Goal: Task Accomplishment & Management: Manage account settings

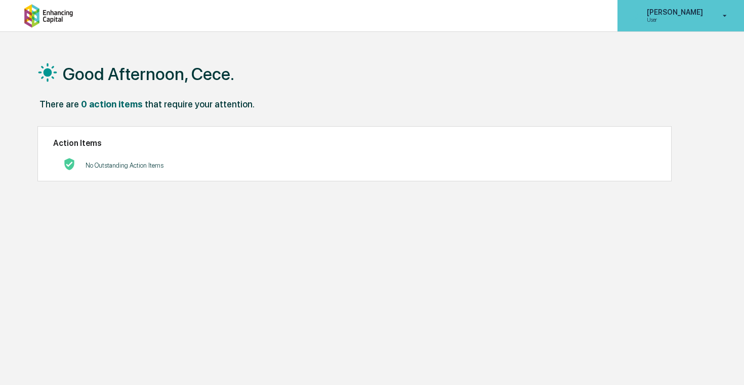
click at [671, 19] on p "User" at bounding box center [673, 19] width 69 height 7
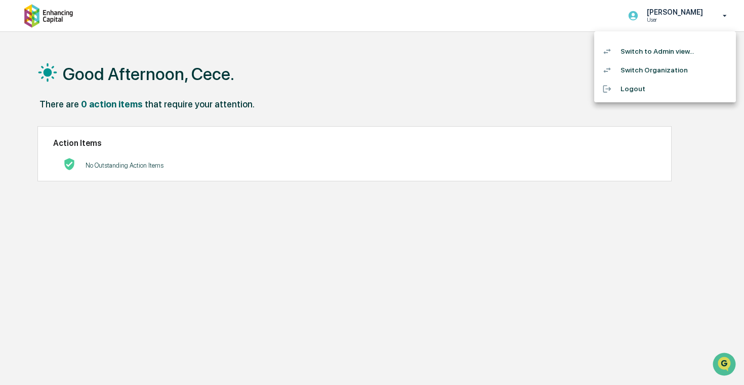
click at [323, 61] on div at bounding box center [372, 192] width 744 height 385
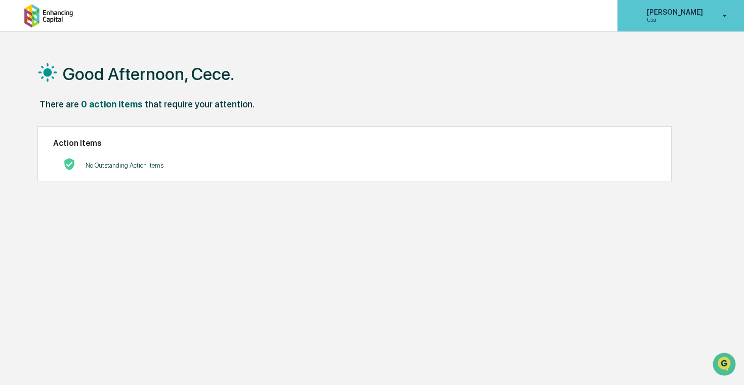
click at [678, 13] on p "[PERSON_NAME]" at bounding box center [673, 12] width 69 height 8
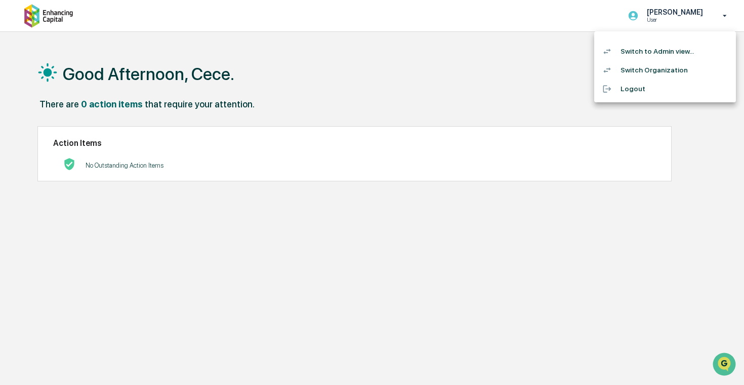
click at [663, 46] on li "Switch to Admin view..." at bounding box center [665, 51] width 142 height 19
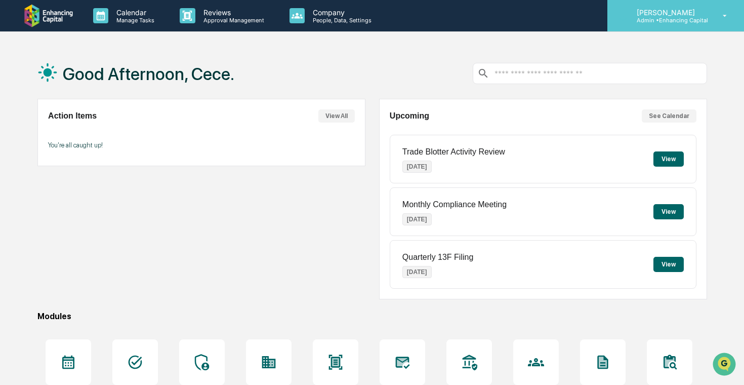
click at [659, 24] on div "[PERSON_NAME] Admin • Enhancing Capital" at bounding box center [675, 15] width 137 height 31
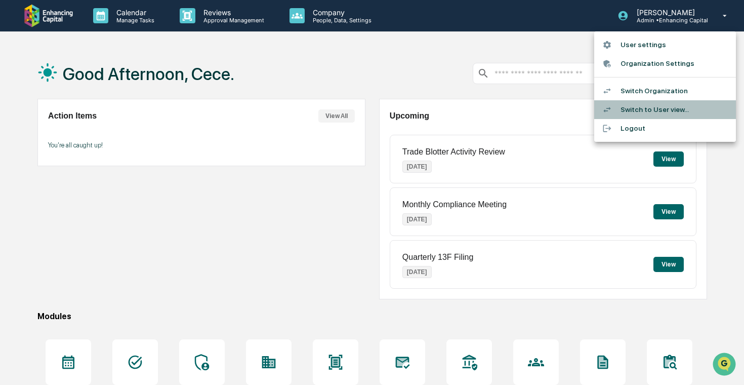
click at [657, 107] on li "Switch to User view..." at bounding box center [665, 109] width 142 height 19
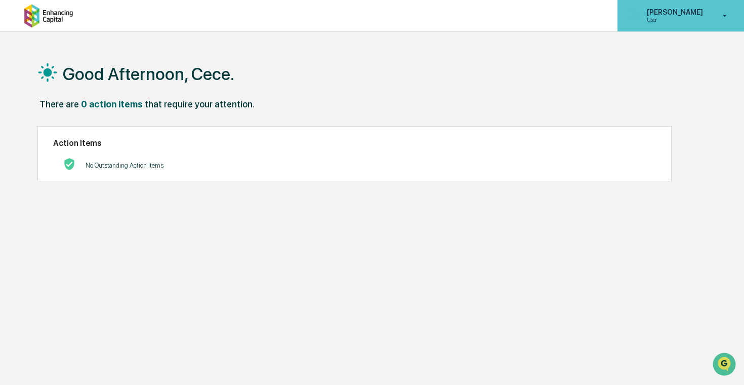
click at [707, 24] on div "[PERSON_NAME] User" at bounding box center [680, 15] width 127 height 31
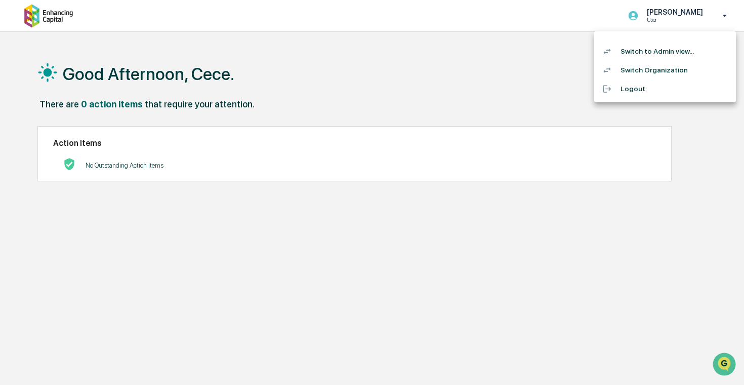
click at [707, 24] on div at bounding box center [372, 192] width 744 height 385
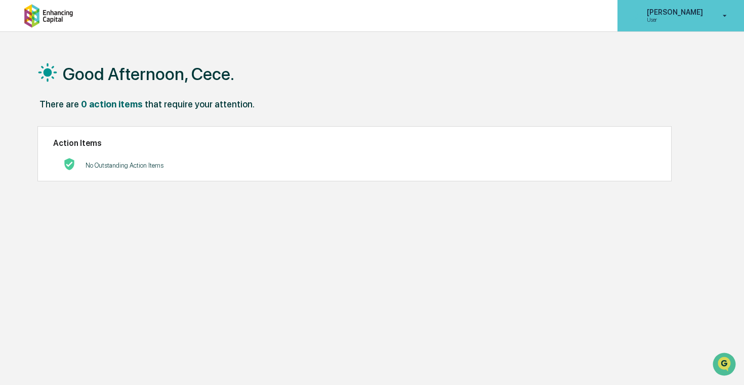
click at [680, 19] on p "User" at bounding box center [673, 19] width 69 height 7
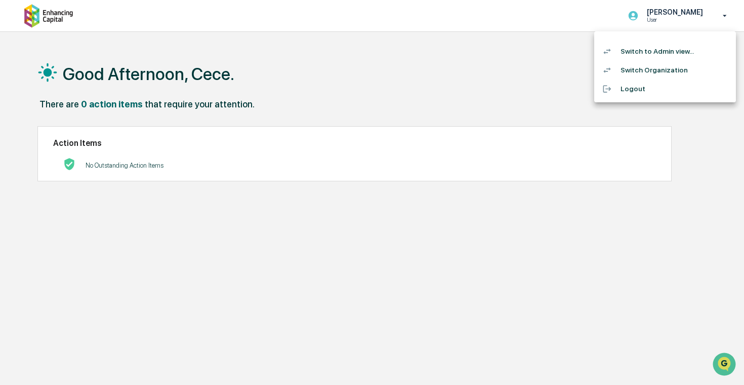
click at [652, 51] on li "Switch to Admin view..." at bounding box center [665, 51] width 142 height 19
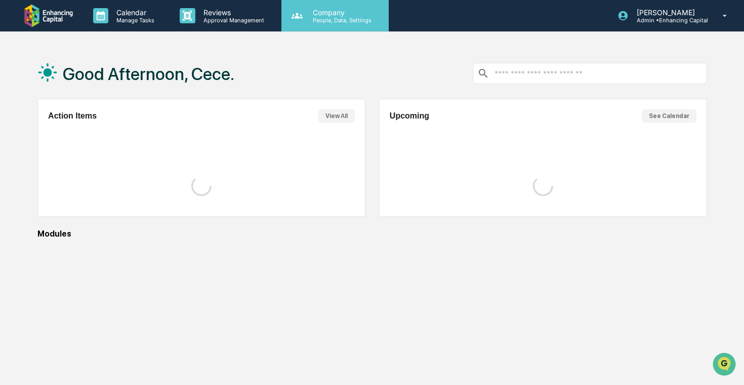
click at [315, 8] on p "Company" at bounding box center [341, 12] width 72 height 9
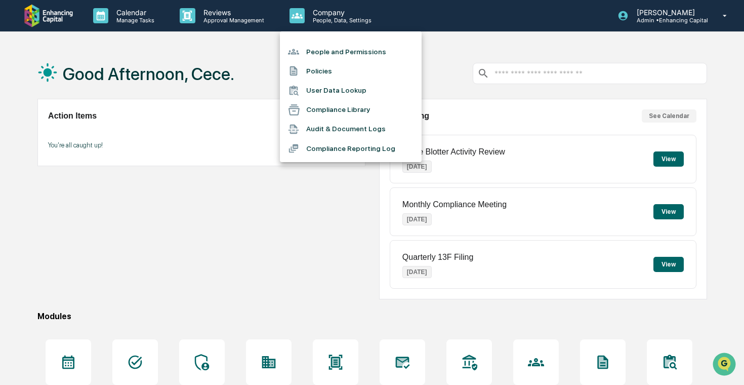
click at [343, 54] on li "People and Permissions" at bounding box center [351, 51] width 142 height 19
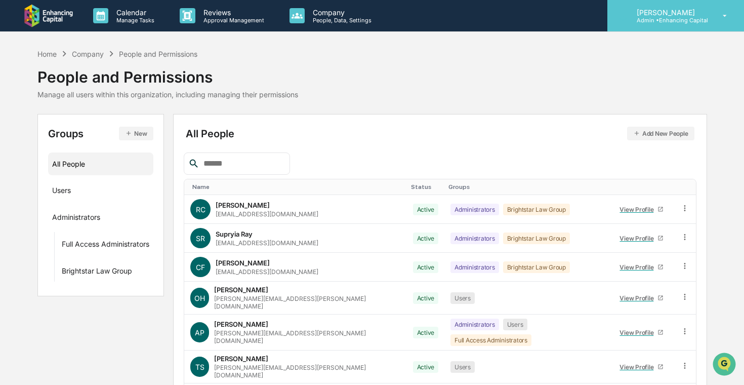
click at [679, 23] on p "Admin • Enhancing Capital" at bounding box center [668, 20] width 79 height 7
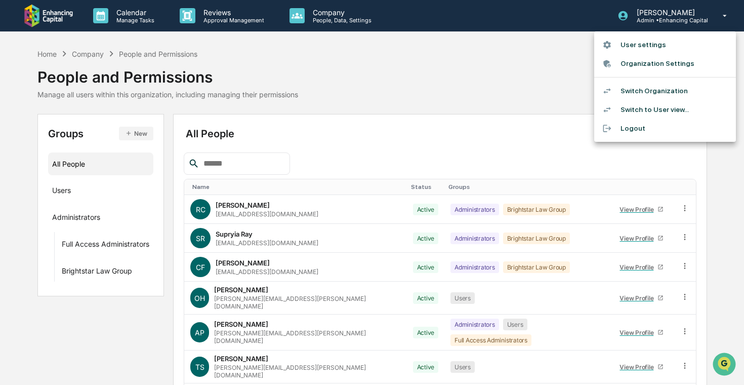
click at [682, 92] on li "Switch Organization" at bounding box center [665, 90] width 142 height 19
